Goal: Information Seeking & Learning: Learn about a topic

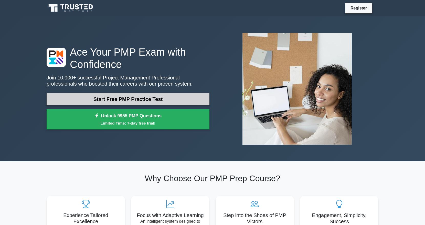
click at [139, 101] on link "Start Free PMP Practice Test" at bounding box center [128, 99] width 163 height 12
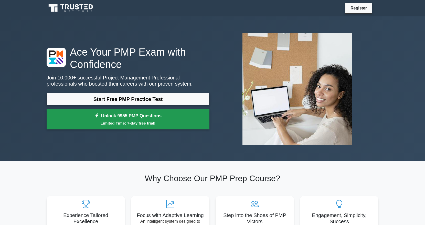
click at [147, 120] on small "Limited Time: 7-day free trial!" at bounding box center [128, 123] width 150 height 6
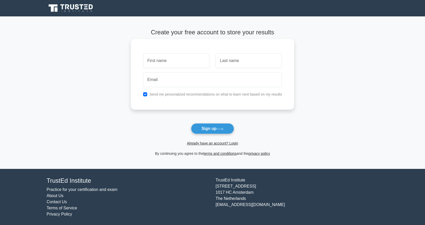
click at [174, 97] on div "Send me personalized recommendations on what to learn next based on my results" at bounding box center [212, 94] width 145 height 6
click at [174, 94] on label "Send me personalized recommendations on what to learn next based on my results" at bounding box center [215, 94] width 133 height 4
click at [146, 94] on input "checkbox" at bounding box center [145, 94] width 4 height 4
checkbox input "false"
click at [174, 61] on input "text" at bounding box center [176, 60] width 66 height 15
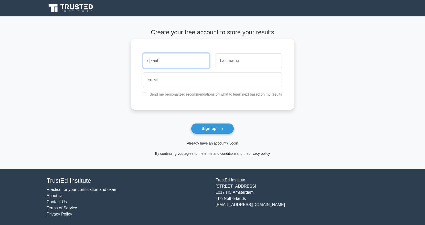
type input "djkanf"
click at [233, 56] on input "text" at bounding box center [248, 60] width 66 height 15
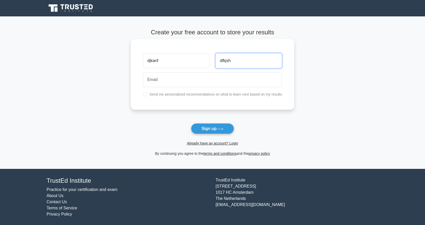
type input "dfkjsh"
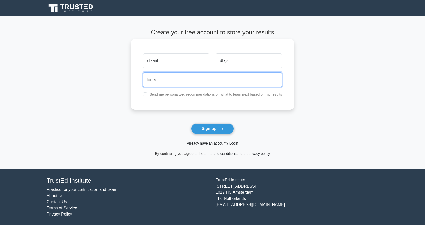
click at [211, 76] on input "email" at bounding box center [212, 79] width 139 height 15
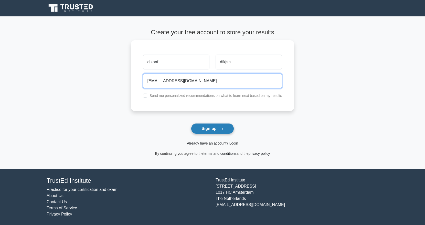
type input "dskjh@gmail.com"
click at [222, 127] on button "Sign up" at bounding box center [212, 128] width 43 height 11
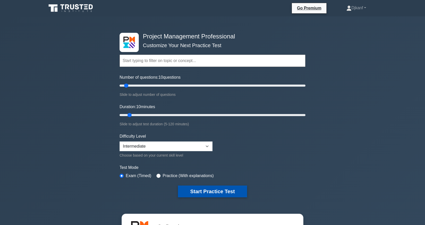
click at [214, 192] on button "Start Practice Test" at bounding box center [212, 191] width 69 height 12
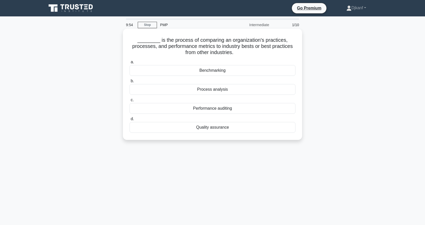
click at [221, 75] on div "Benchmarking" at bounding box center [213, 70] width 166 height 11
click at [130, 64] on input "a. Benchmarking" at bounding box center [130, 61] width 0 height 3
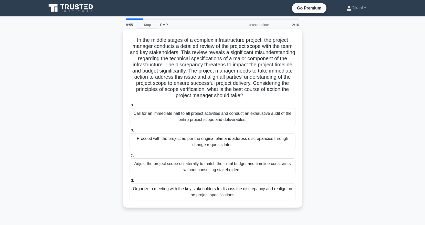
click at [249, 194] on div "Organize a meeting with the key stakeholders to discuss the discrepancy and rea…" at bounding box center [213, 191] width 166 height 17
click at [130, 182] on input "d. Organize a meeting with the key stakeholders to discuss the discrepancy and …" at bounding box center [130, 180] width 0 height 3
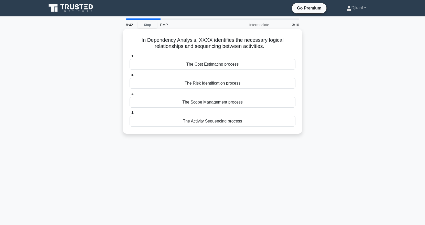
click at [232, 121] on div "The Activity Sequencing process" at bounding box center [213, 121] width 166 height 11
click at [130, 114] on input "d. The Activity Sequencing process" at bounding box center [130, 112] width 0 height 3
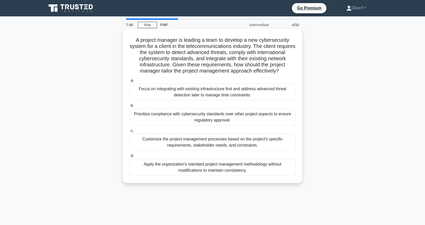
click at [245, 144] on div "Customize the project management processes based on the project's specific requ…" at bounding box center [213, 142] width 166 height 17
click at [130, 132] on input "c. Customize the project management processes based on the project's specific r…" at bounding box center [130, 130] width 0 height 3
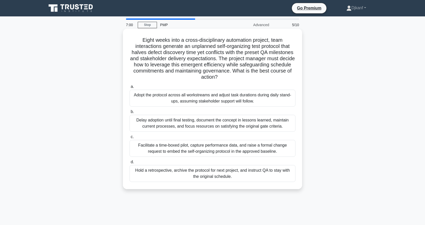
click at [243, 126] on div "Delay adoption until final testing, document the concept in lessons learned, ma…" at bounding box center [213, 123] width 166 height 17
click at [130, 113] on input "[PERSON_NAME] adoption until final testing, document the concept in lessons lea…" at bounding box center [130, 111] width 0 height 3
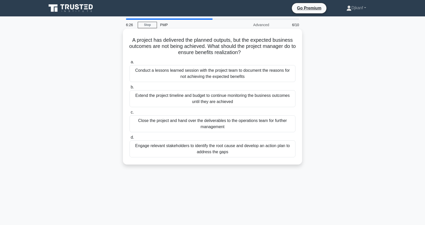
click at [234, 78] on div "Conduct a lessons learned session with the project team to document the reasons…" at bounding box center [213, 73] width 166 height 17
click at [130, 64] on input "a. Conduct a lessons learned session with the project team to document the reas…" at bounding box center [130, 61] width 0 height 3
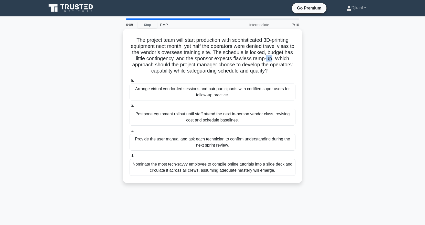
drag, startPoint x: 266, startPoint y: 60, endPoint x: 272, endPoint y: 59, distance: 5.6
click at [272, 59] on h5 "The project team will start production with sophisticated 3D-printing equipment…" at bounding box center [212, 55] width 167 height 37
click at [286, 59] on h5 "The project team will start production with sophisticated 3D-printing equipment…" at bounding box center [212, 55] width 167 height 37
click at [223, 94] on div "Arrange virtual vendor-led sessions and pair participants with certified super …" at bounding box center [213, 91] width 166 height 17
click at [130, 82] on input "a. Arrange virtual vendor-led sessions and pair participants with certified sup…" at bounding box center [130, 80] width 0 height 3
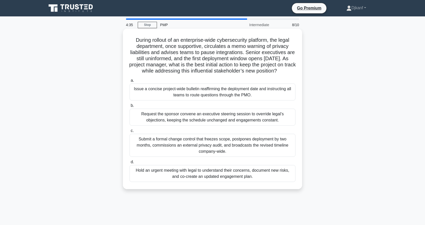
click at [243, 176] on div "Hold an urgent meeting with legal to understand their concerns, document new ri…" at bounding box center [213, 173] width 166 height 17
click at [130, 164] on input "d. Hold an urgent meeting with legal to understand their concerns, document new…" at bounding box center [130, 161] width 0 height 3
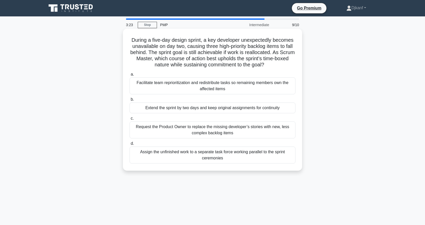
click at [236, 88] on div "Facilitate team reprioritization and redistribute tasks so remaining members ow…" at bounding box center [213, 85] width 166 height 17
click at [130, 76] on input "a. Facilitate team reprioritization and redistribute tasks so remaining members…" at bounding box center [130, 74] width 0 height 3
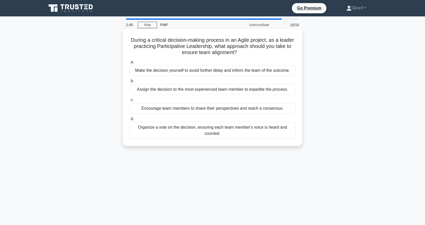
click at [211, 111] on div "Encourage team members to share their perspectives and reach a consensus." at bounding box center [213, 108] width 166 height 11
click at [130, 102] on input "c. Encourage team members to share their perspectives and reach a consensus." at bounding box center [130, 99] width 0 height 3
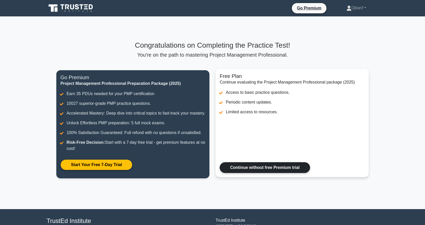
click at [276, 166] on link "Continue without free Premium trial" at bounding box center [265, 167] width 90 height 11
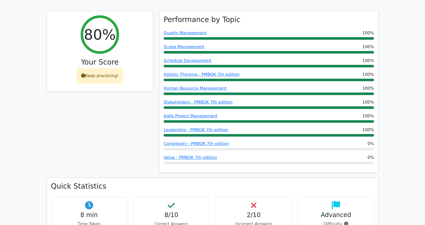
scroll to position [220, 0]
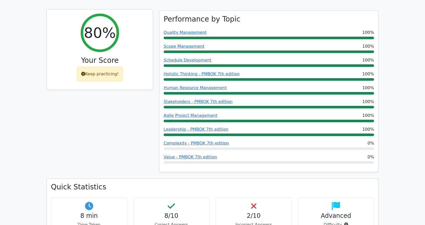
click at [84, 72] on icon at bounding box center [83, 74] width 4 height 4
click at [101, 67] on div "Keep practicing!" at bounding box center [100, 74] width 46 height 15
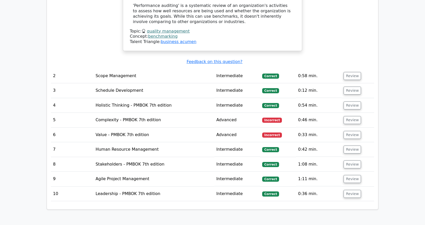
scroll to position [740, 0]
click at [343, 116] on button "Review" at bounding box center [351, 120] width 17 height 8
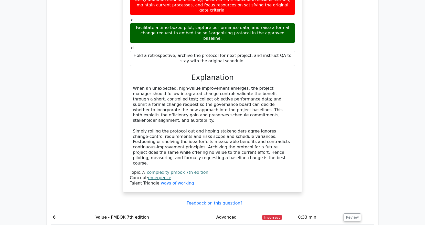
scroll to position [972, 0]
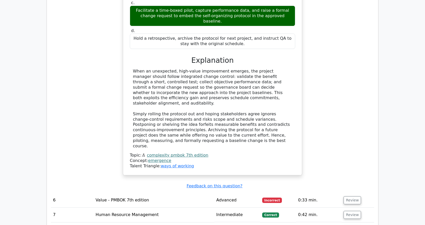
click at [184, 193] on td "Value - PMBOK 7th edition" at bounding box center [153, 200] width 121 height 15
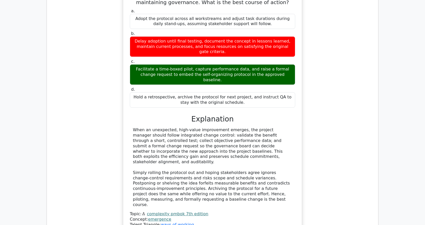
scroll to position [901, 0]
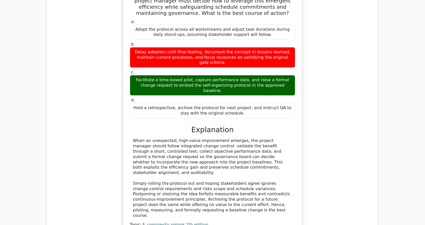
drag, startPoint x: 272, startPoint y: 25, endPoint x: 288, endPoint y: 31, distance: 17.3
click at [288, 47] on div "Delay adoption until final testing, document the concept in lessons learned, ma…" at bounding box center [212, 57] width 165 height 20
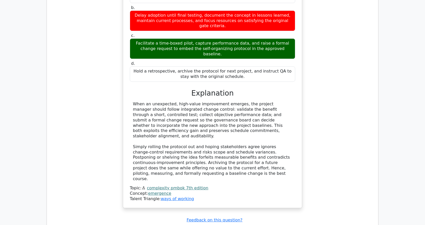
scroll to position [0, 2]
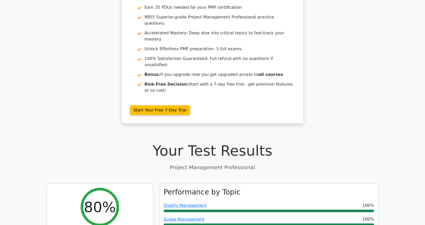
scroll to position [0, 0]
